Goal: Task Accomplishment & Management: Manage account settings

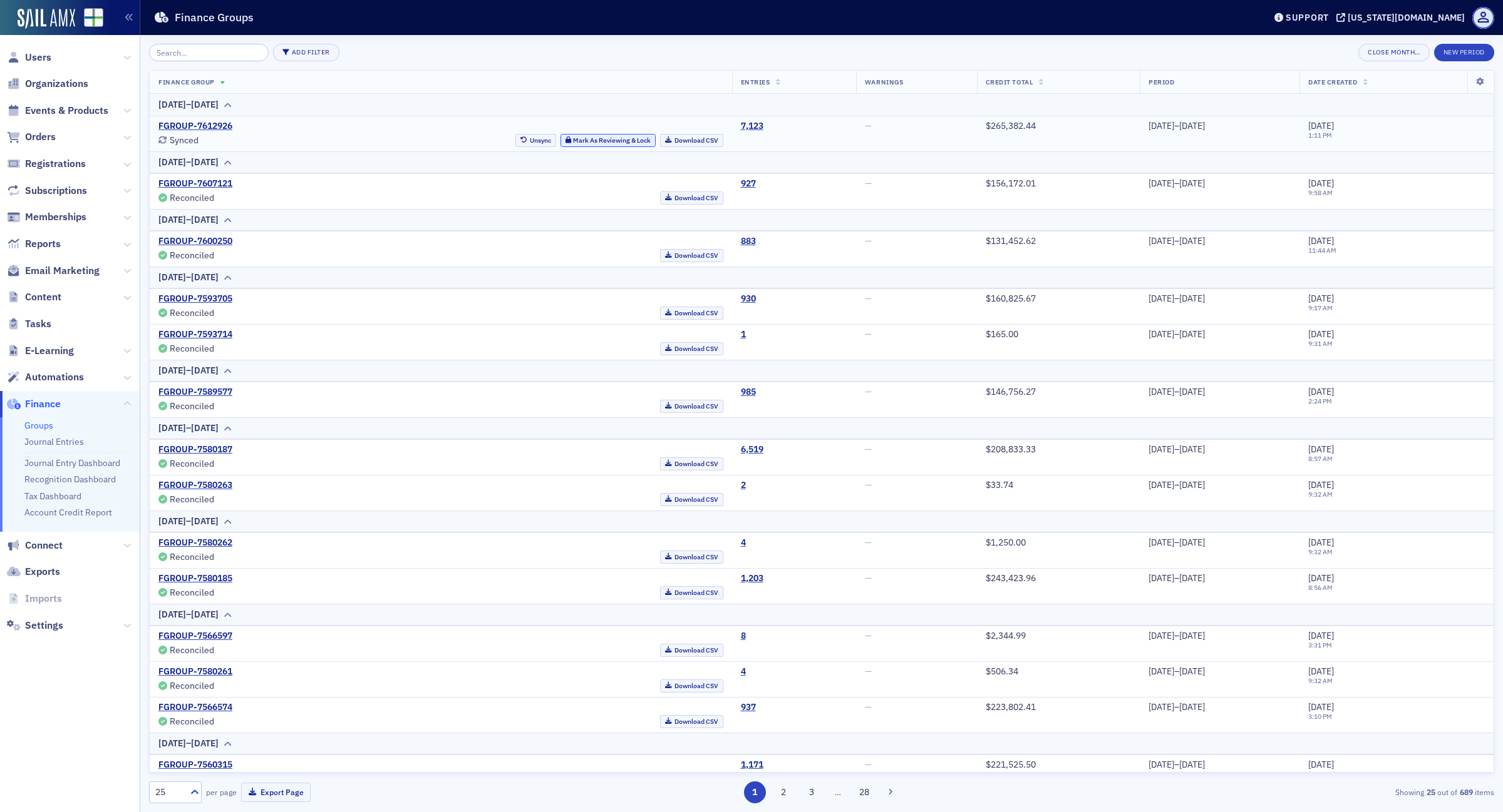
click at [561, 142] on button "Mark As Reviewing & Lock" at bounding box center [609, 140] width 96 height 13
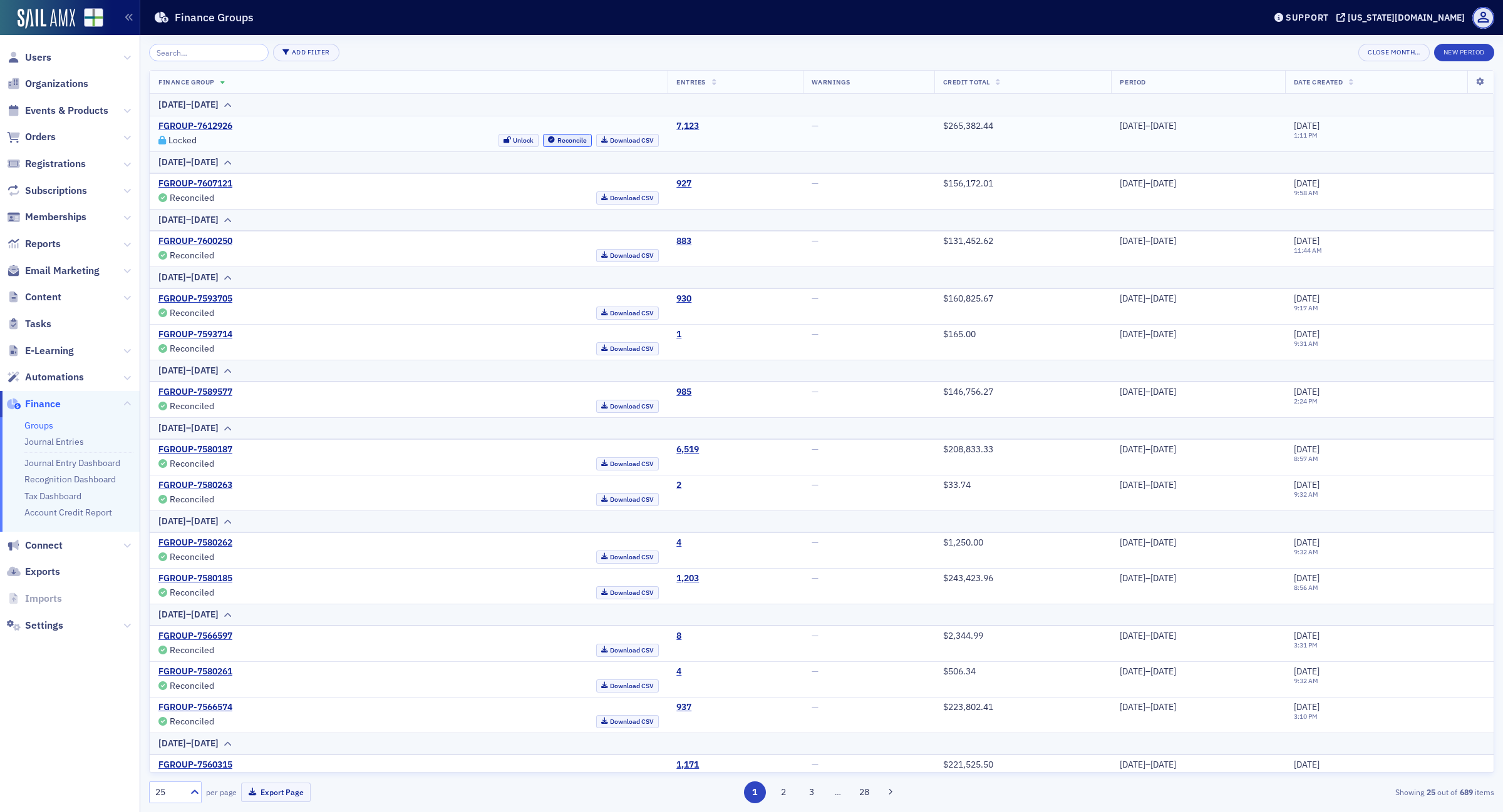
click at [543, 144] on button "Reconcile" at bounding box center [567, 140] width 49 height 13
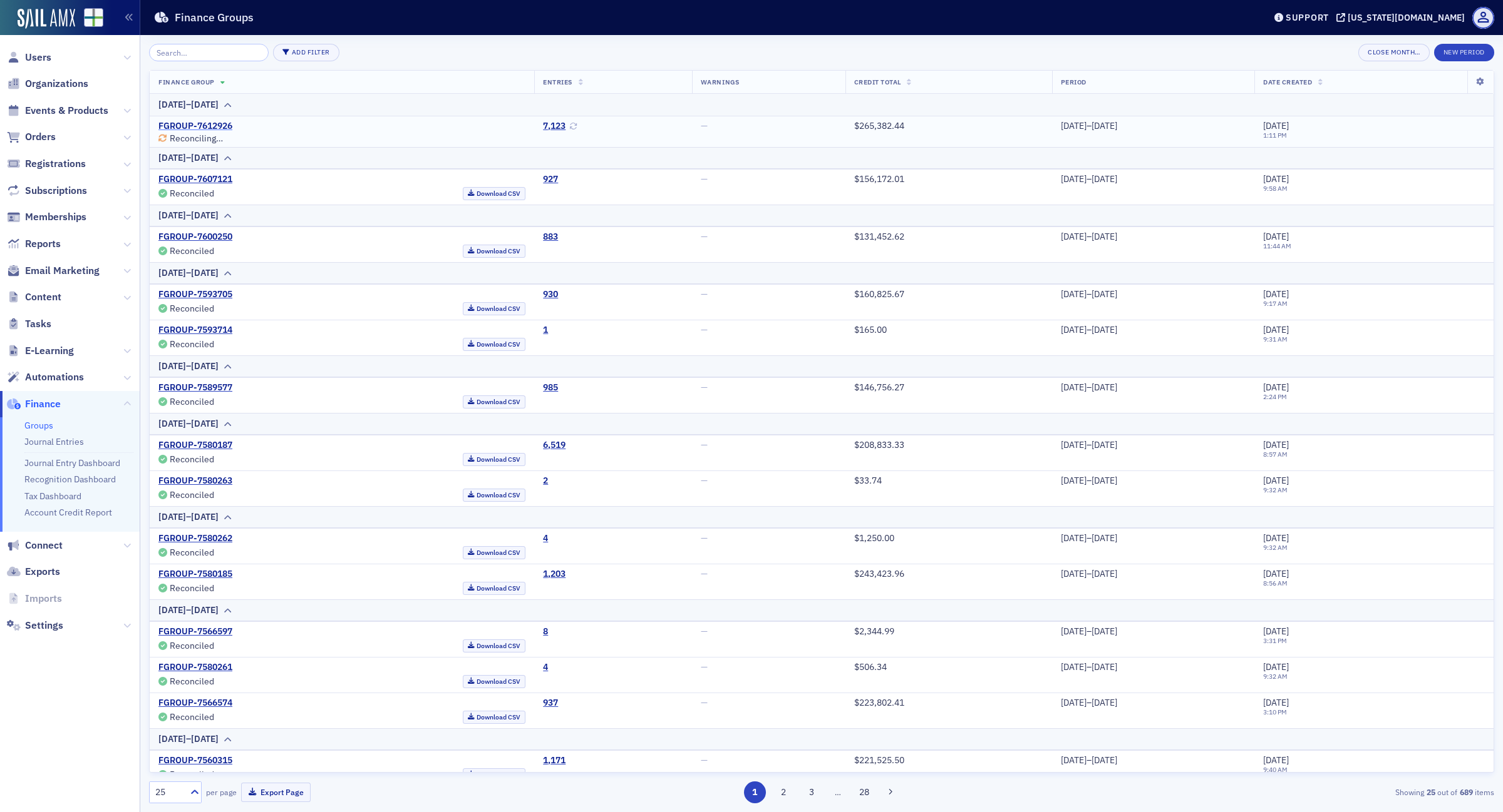
click at [212, 121] on link "FGROUP-7612926" at bounding box center [196, 126] width 74 height 11
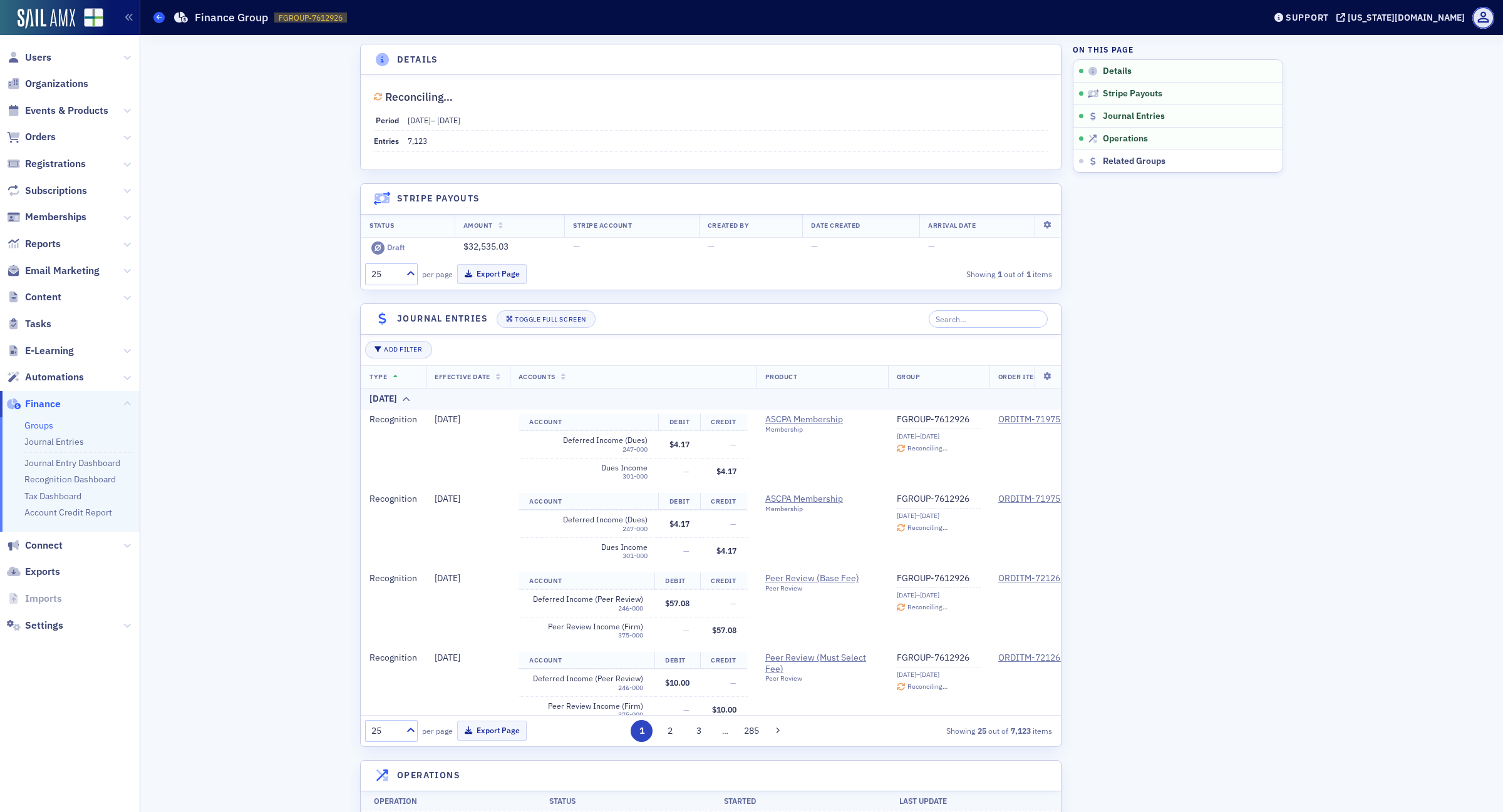
click at [157, 14] on icon at bounding box center [159, 17] width 5 height 6
